Goal: Task Accomplishment & Management: Use online tool/utility

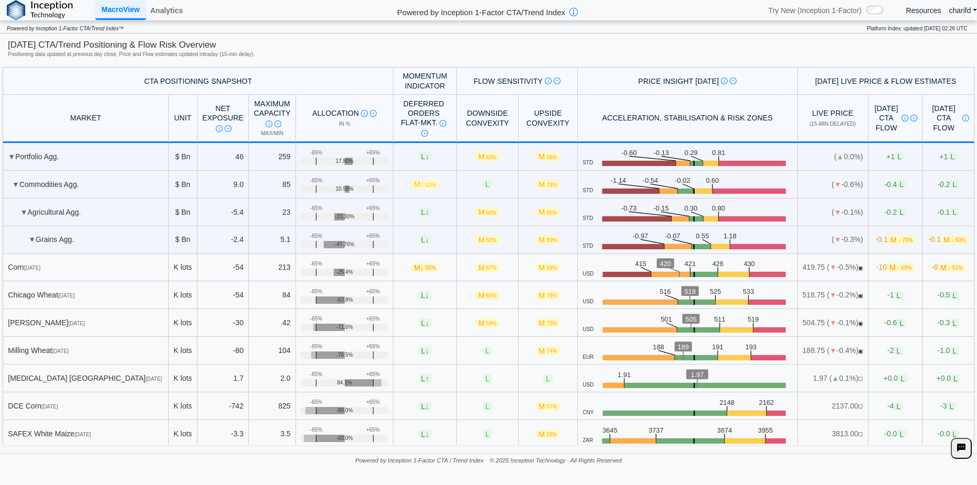
drag, startPoint x: 758, startPoint y: 61, endPoint x: 674, endPoint y: 64, distance: 83.9
click at [674, 64] on div "Today's CTA/Trend Positioning & Flow Risk Overview Positioning data updated at …" at bounding box center [489, 242] width 972 height 407
